Goal: Task Accomplishment & Management: Manage account settings

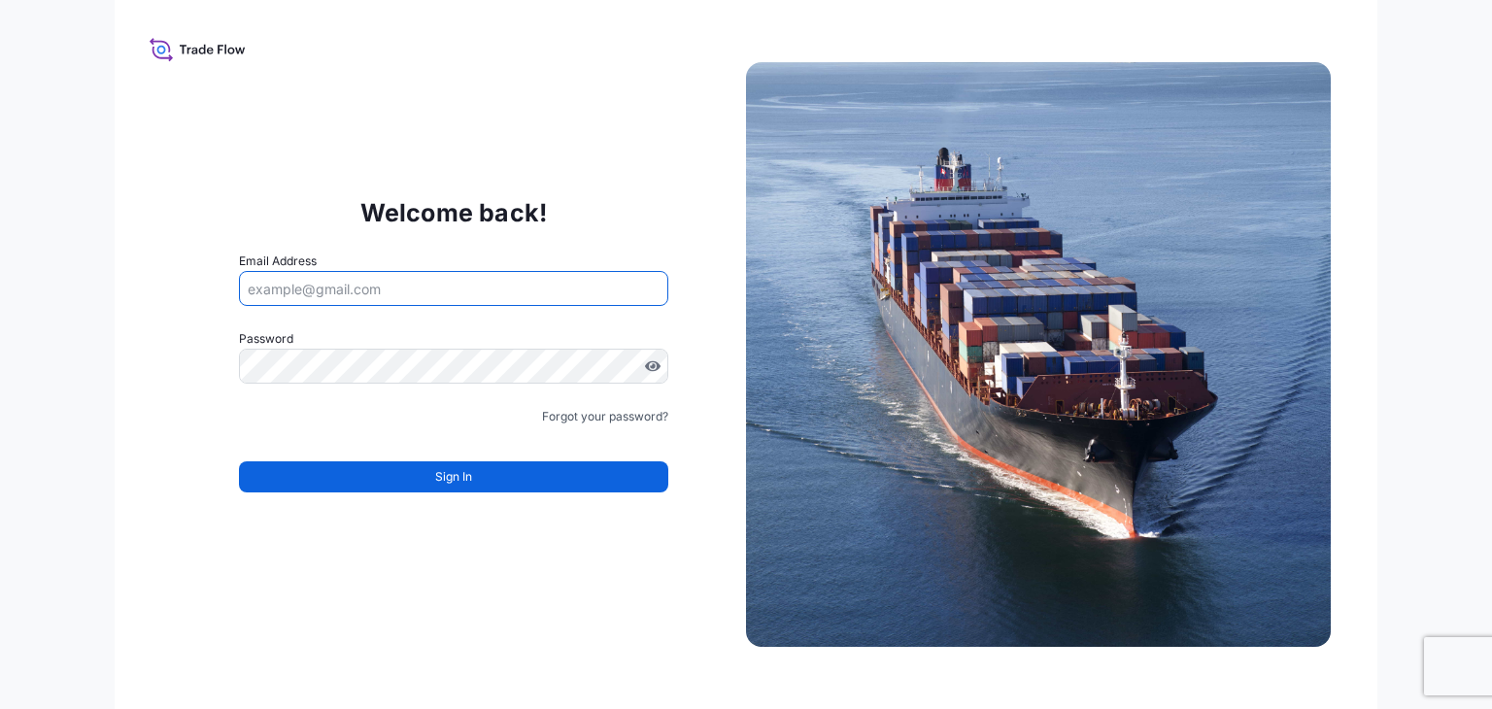
drag, startPoint x: 0, startPoint y: 0, endPoint x: 559, endPoint y: 276, distance: 623.6
click at [559, 276] on input "Email Address" at bounding box center [453, 288] width 429 height 35
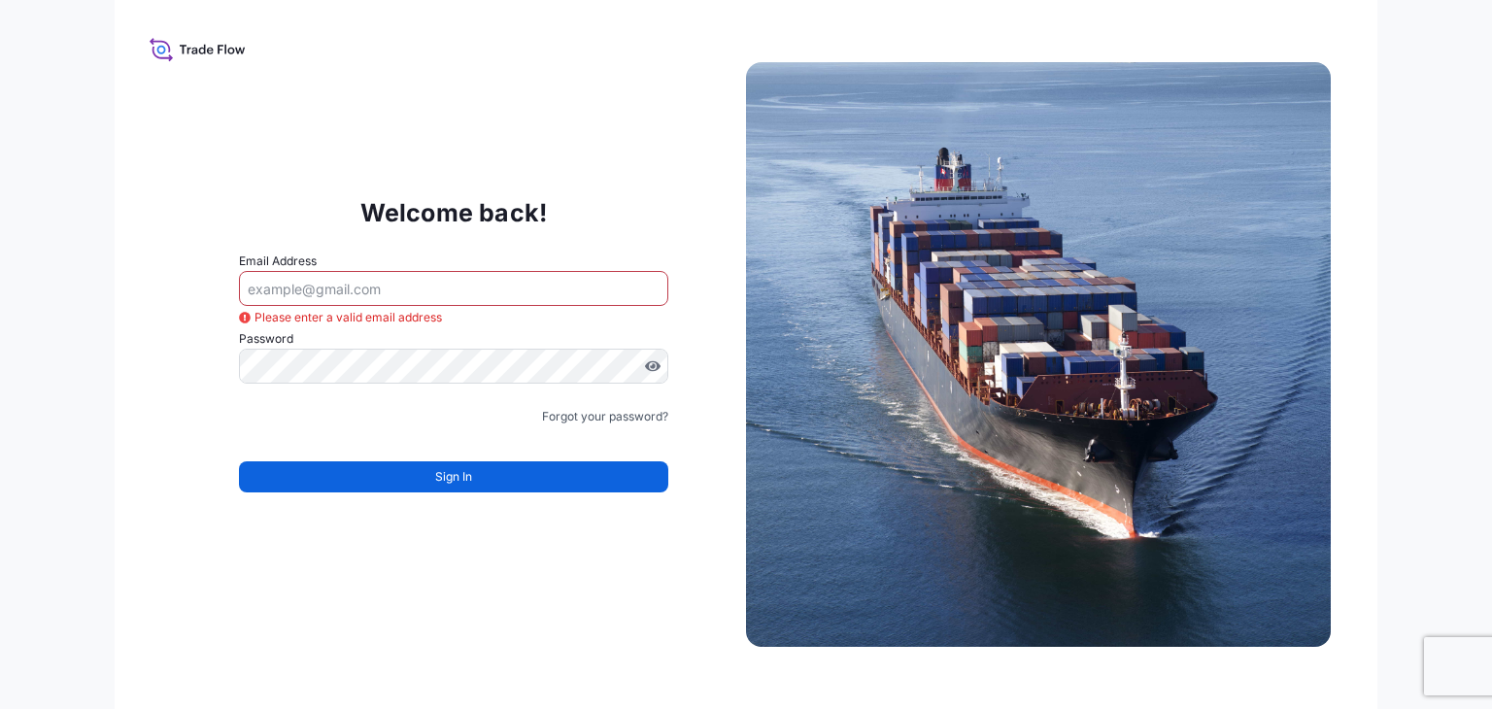
click at [607, 222] on div "Welcome back! Email Address Please enter a valid email address Password Must in…" at bounding box center [453, 354] width 585 height 400
click at [543, 277] on input "Email Address" at bounding box center [453, 288] width 429 height 35
click at [602, 239] on div "Welcome back! Email Address Please enter a valid email address Password Must in…" at bounding box center [453, 354] width 585 height 400
click at [527, 284] on input "Email Address" at bounding box center [453, 288] width 429 height 35
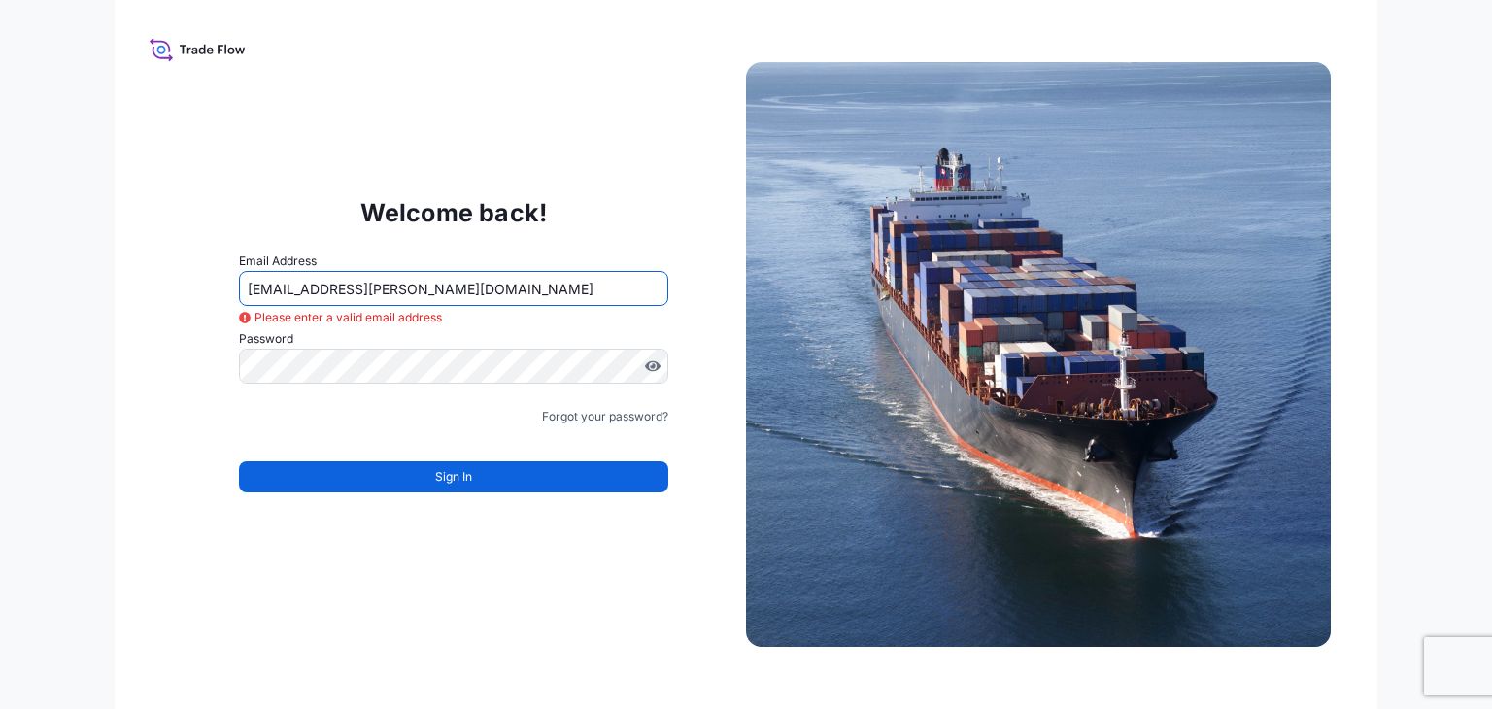
type input "[EMAIL_ADDRESS][PERSON_NAME][DOMAIN_NAME]"
click at [594, 420] on link "Forgot your password?" at bounding box center [605, 416] width 126 height 19
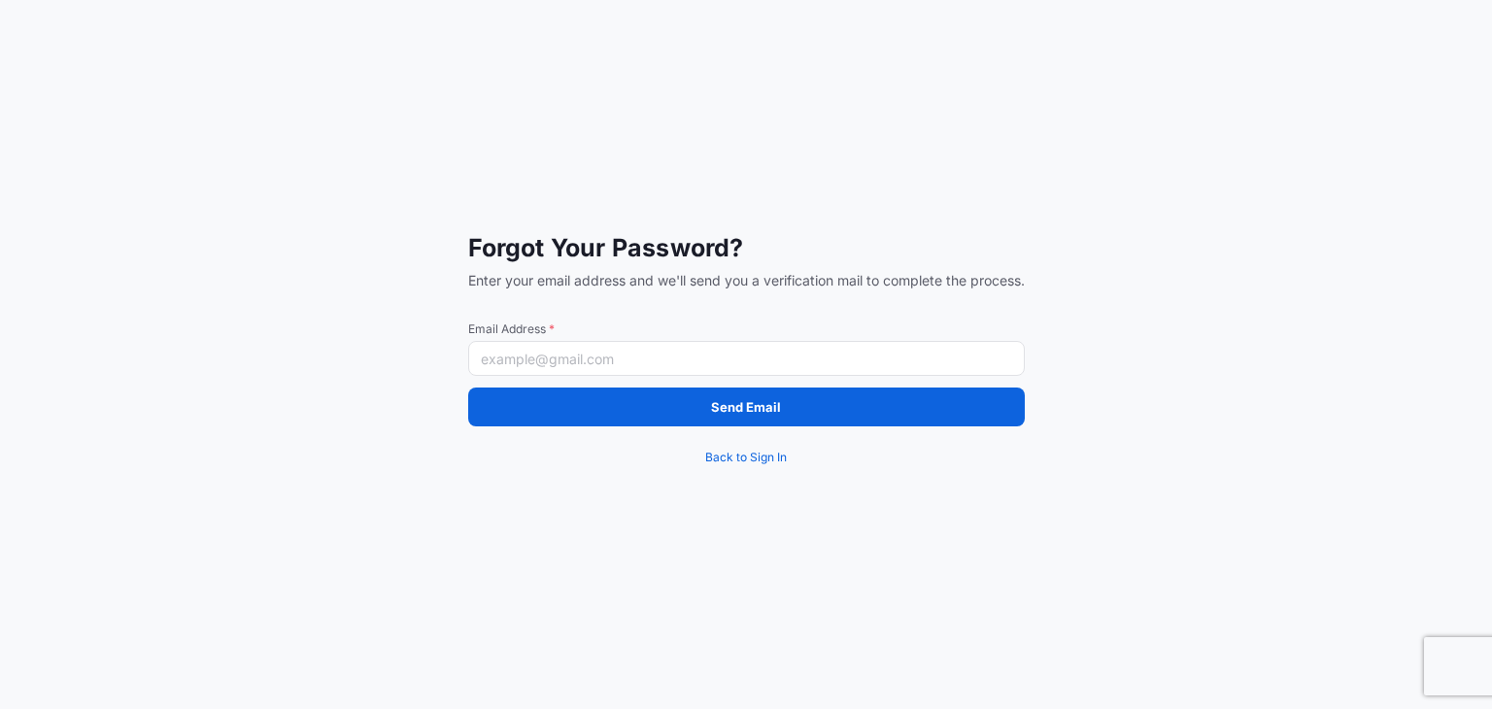
click at [592, 372] on input "Email Address *" at bounding box center [746, 358] width 556 height 35
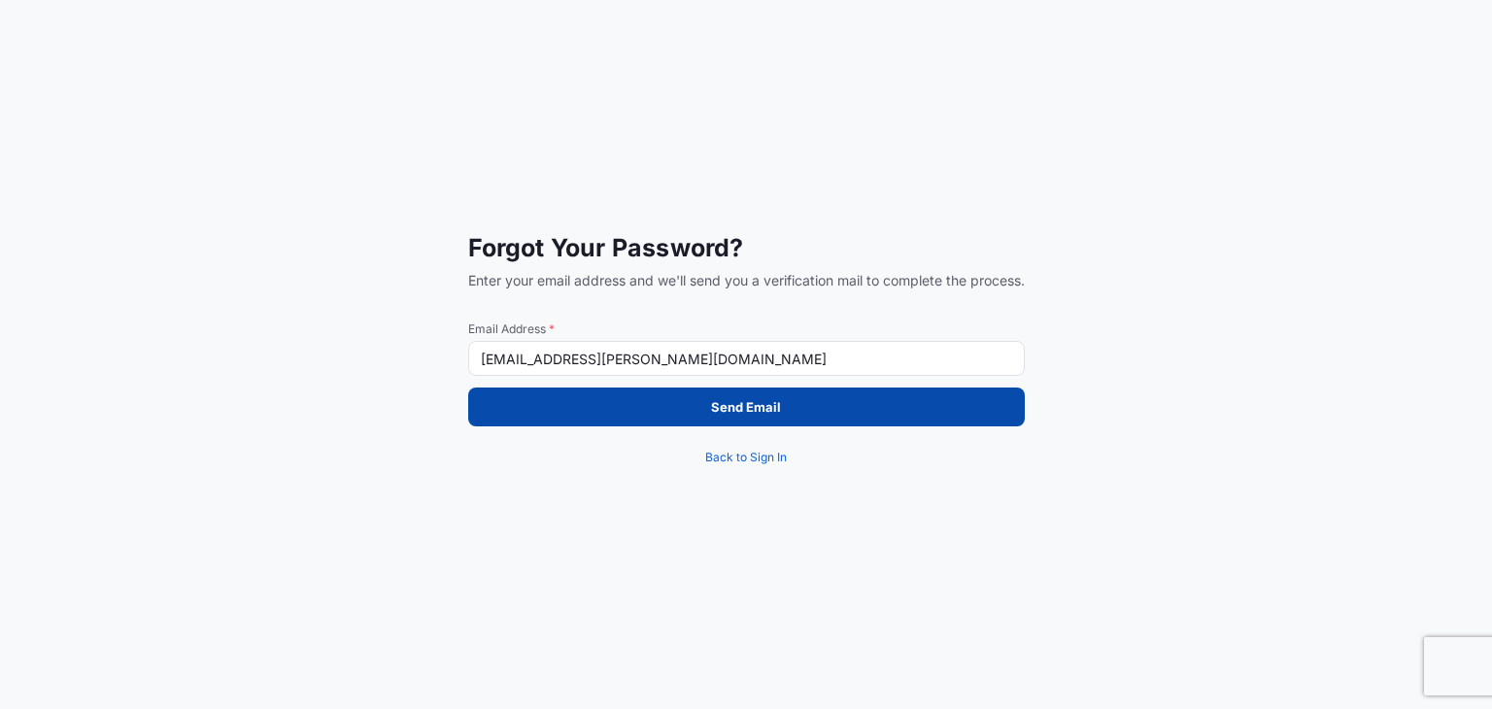
type input "[EMAIL_ADDRESS][PERSON_NAME][DOMAIN_NAME]"
click at [617, 409] on button "Send Email" at bounding box center [746, 406] width 556 height 39
